Goal: Check status

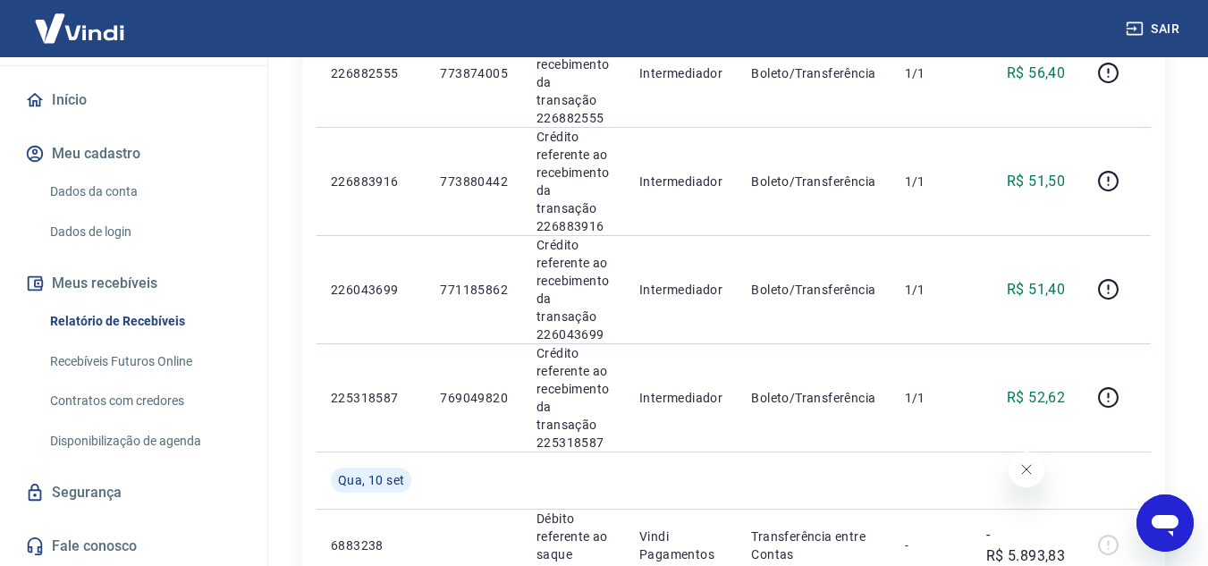
scroll to position [2115, 0]
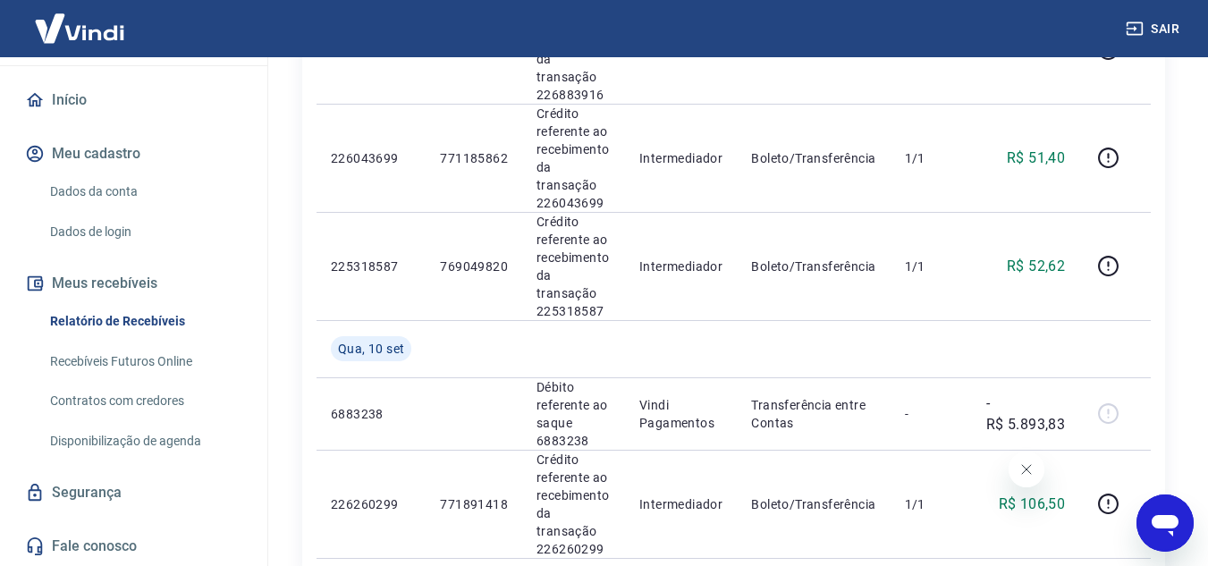
drag, startPoint x: 907, startPoint y: 324, endPoint x: 0, endPoint y: 526, distance: 929.0
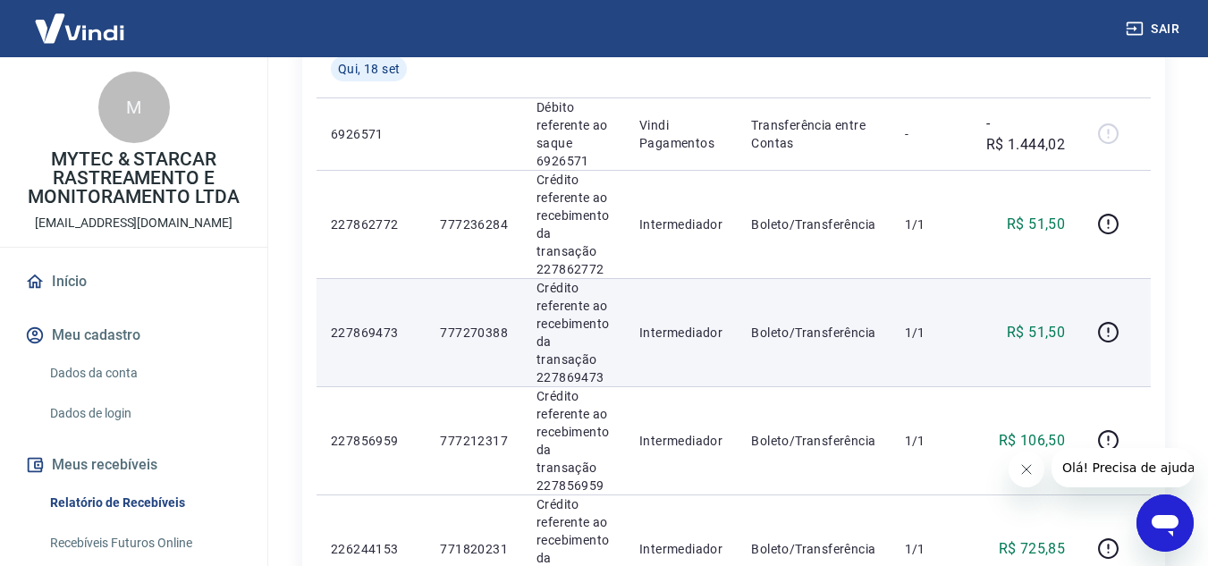
scroll to position [358, 0]
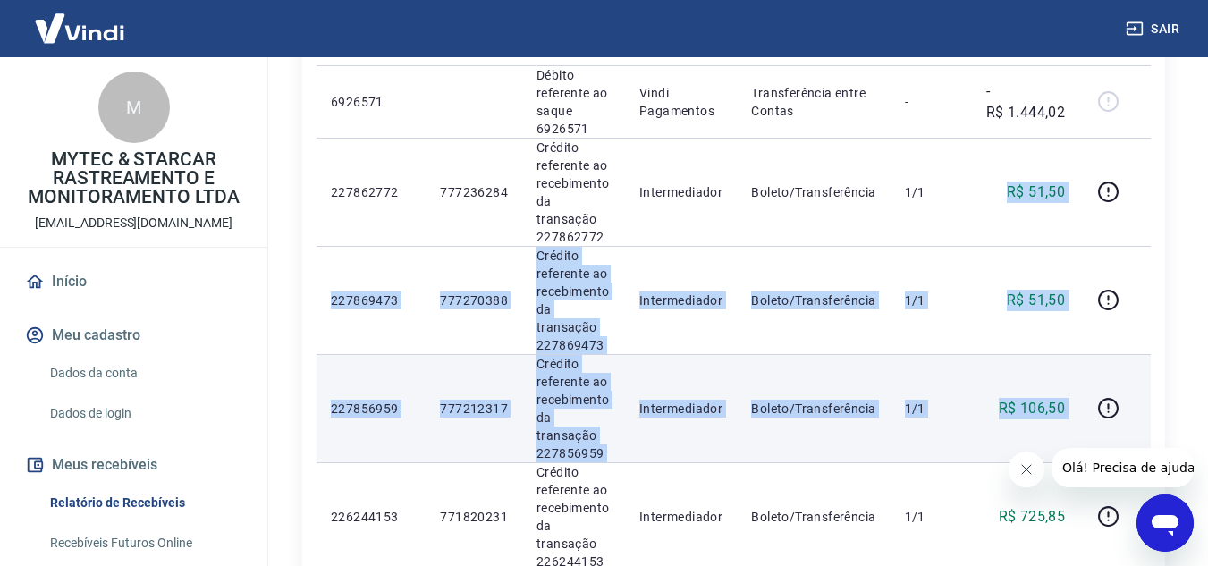
drag, startPoint x: 994, startPoint y: 165, endPoint x: 1082, endPoint y: 385, distance: 237.6
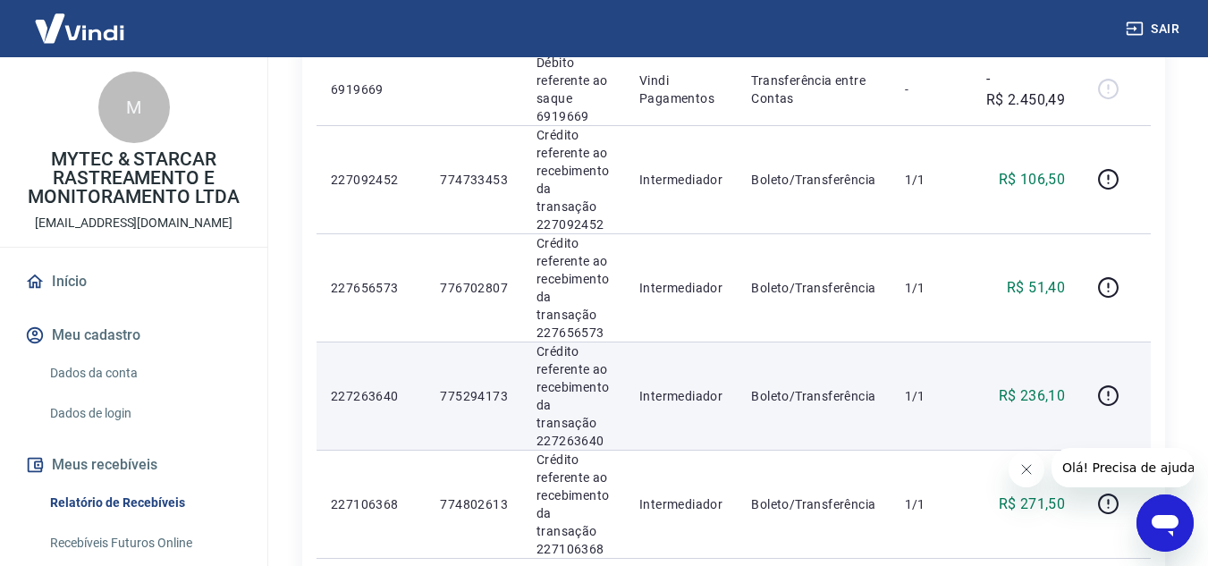
scroll to position [1073, 0]
